Goal: Information Seeking & Learning: Check status

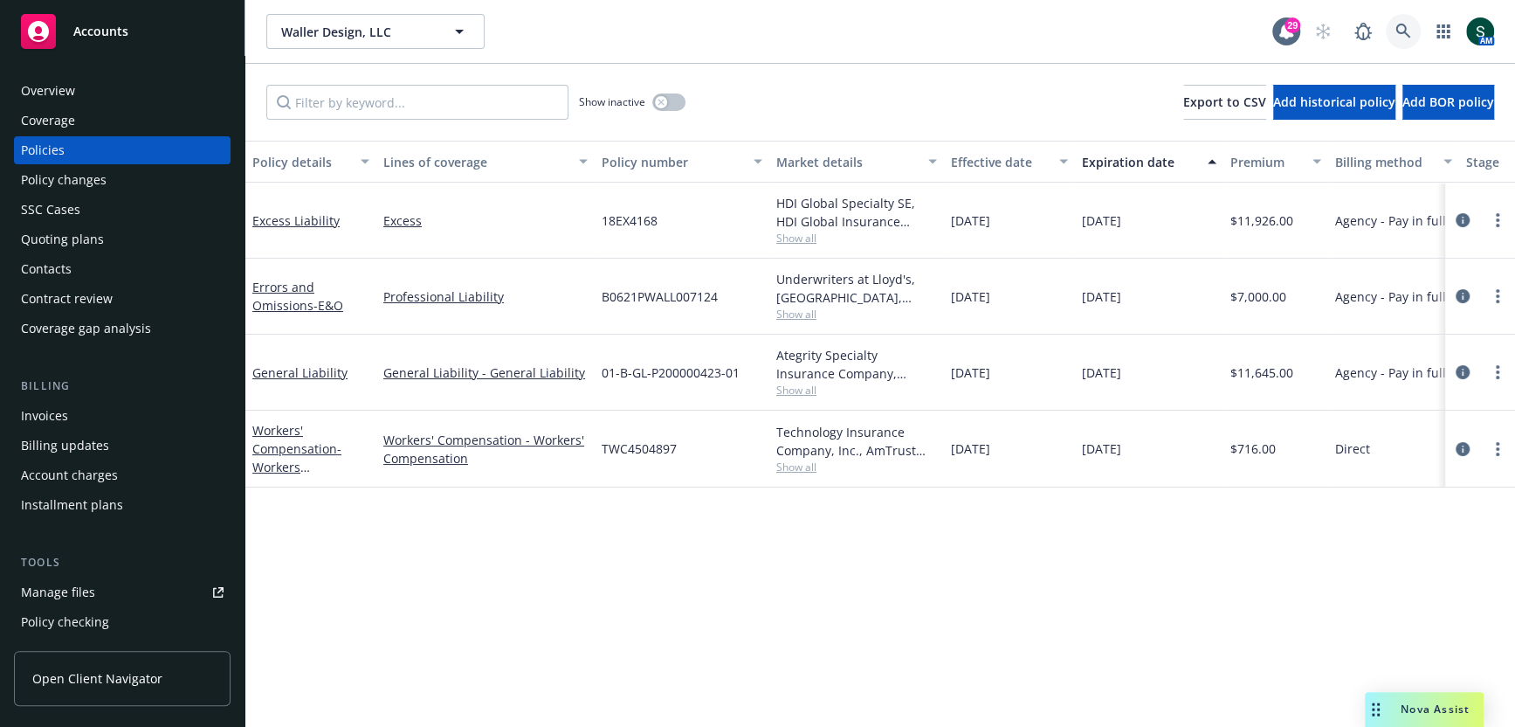
click at [1396, 24] on icon at bounding box center [1404, 32] width 16 height 16
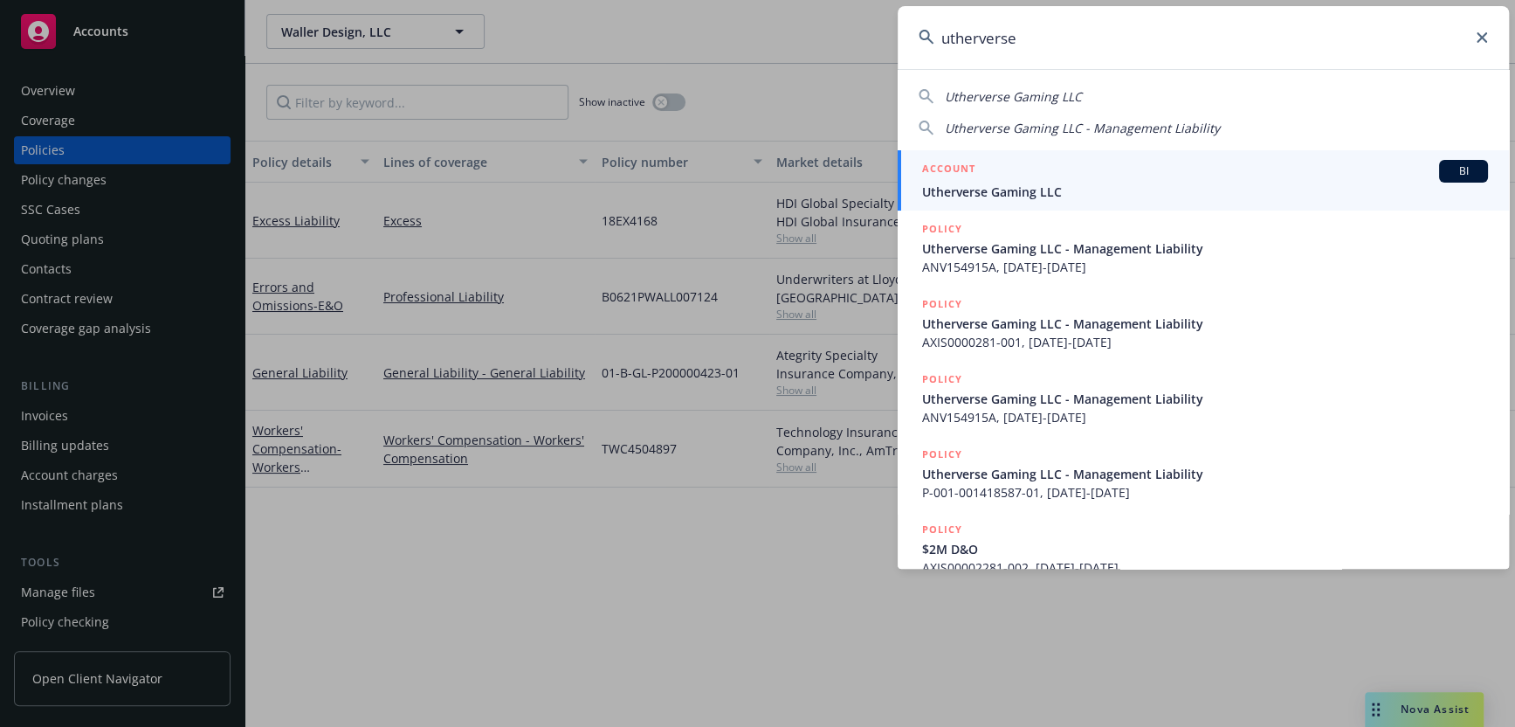
type input "utherverse"
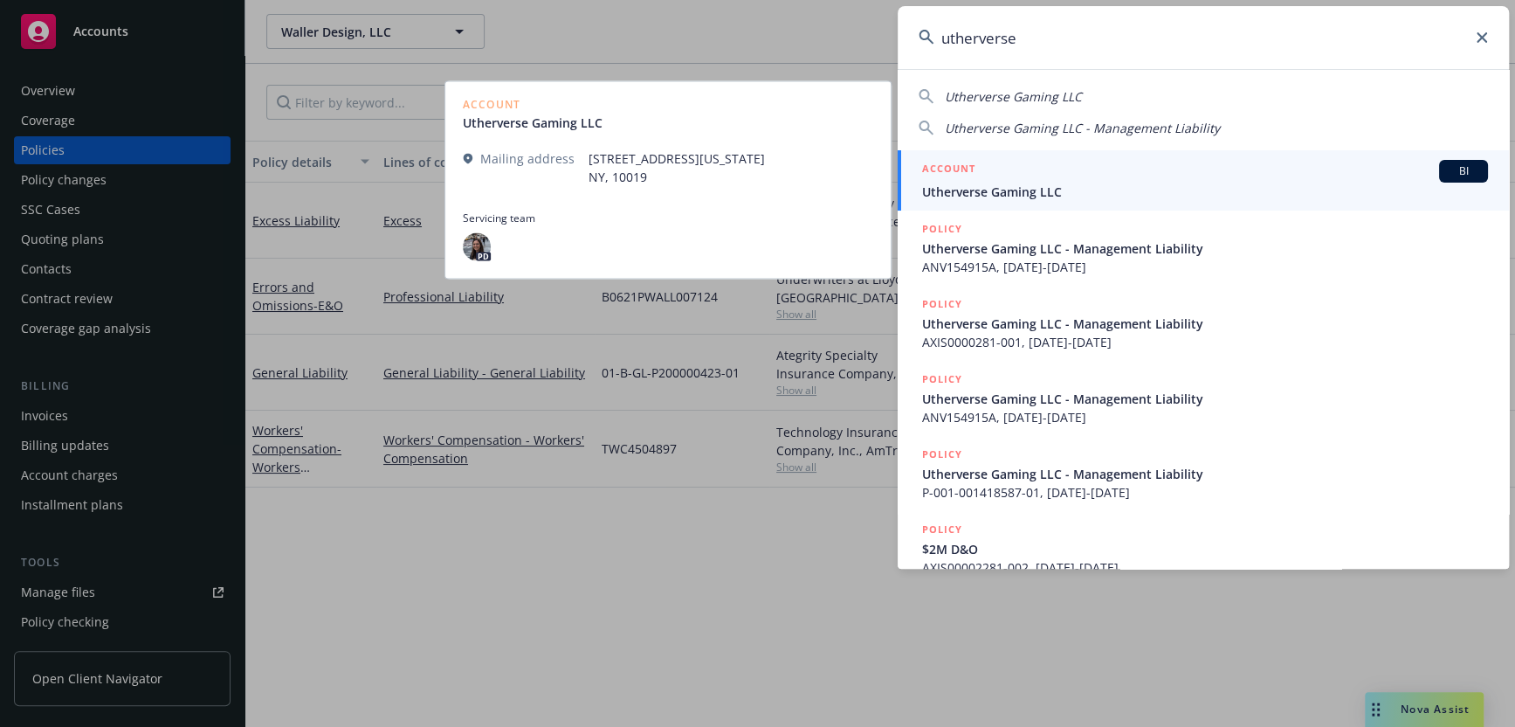
click at [1128, 189] on span "Utherverse Gaming LLC" at bounding box center [1205, 192] width 566 height 18
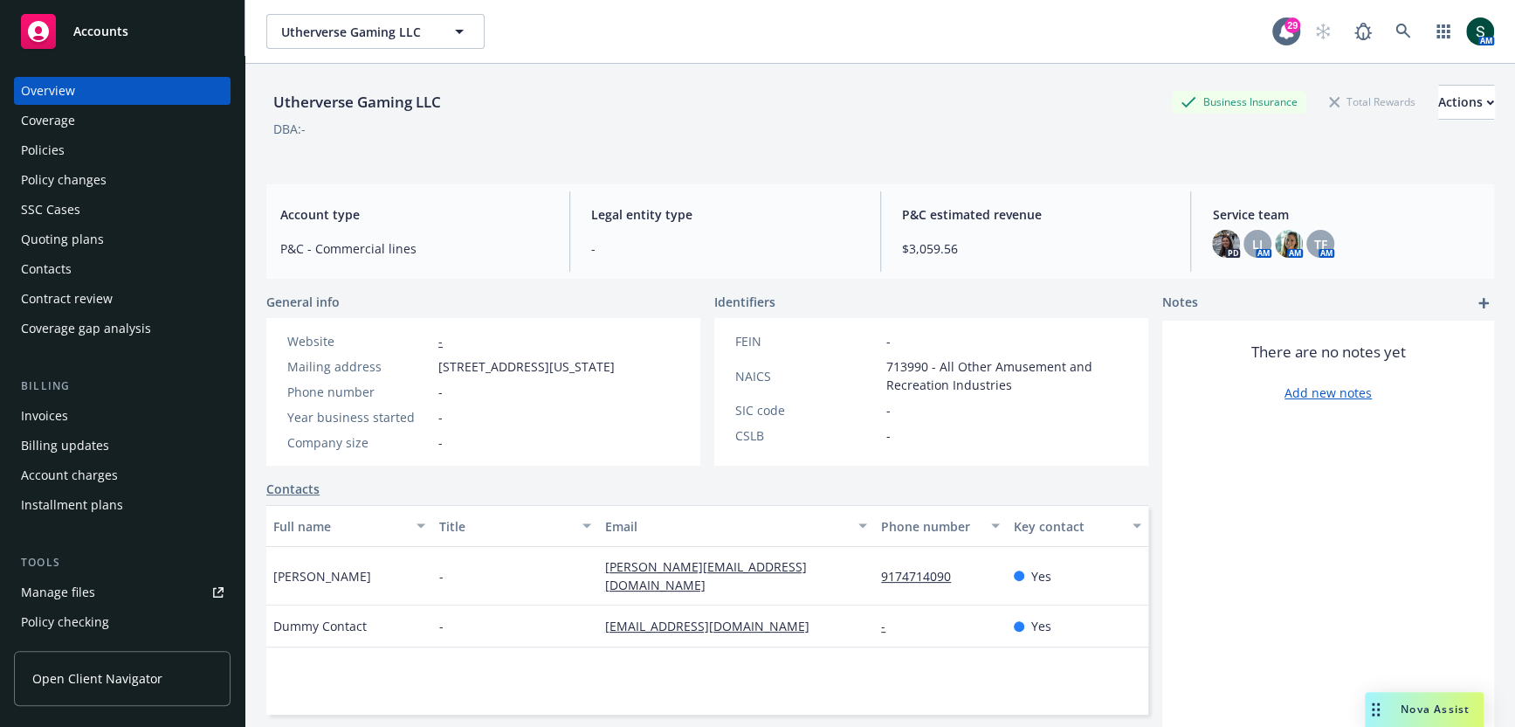
click at [76, 153] on div "Policies" at bounding box center [122, 150] width 203 height 28
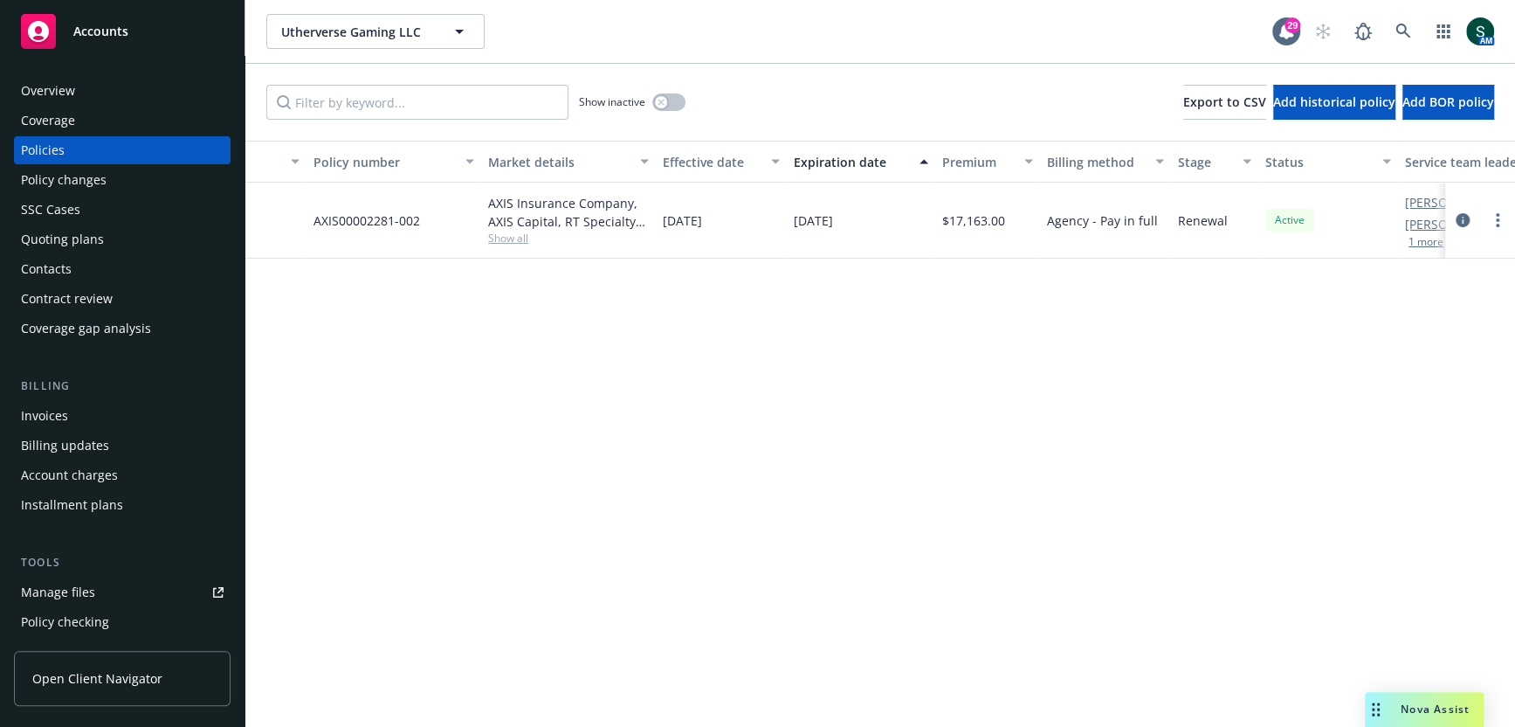
scroll to position [0, 416]
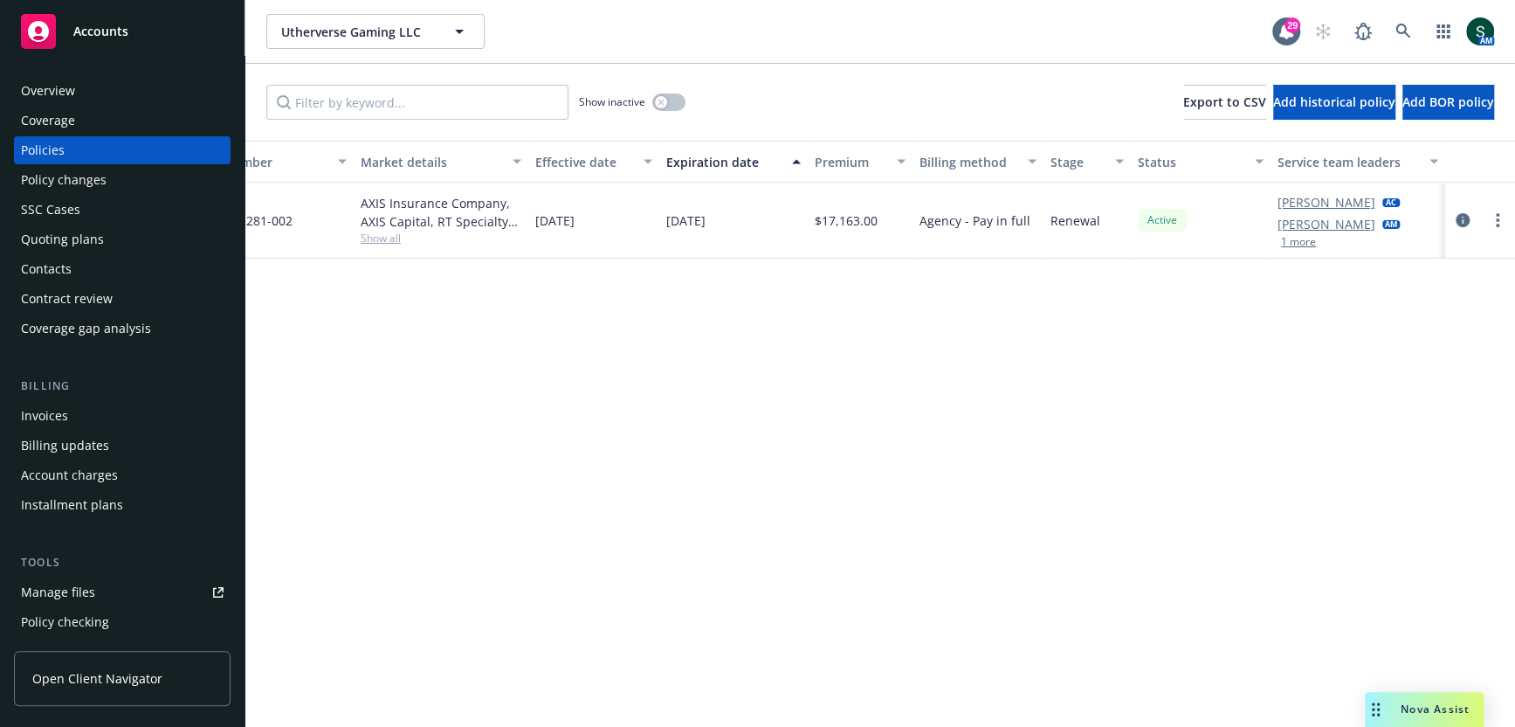
click at [1301, 241] on button "1 more" at bounding box center [1298, 242] width 35 height 10
